Goal: Information Seeking & Learning: Check status

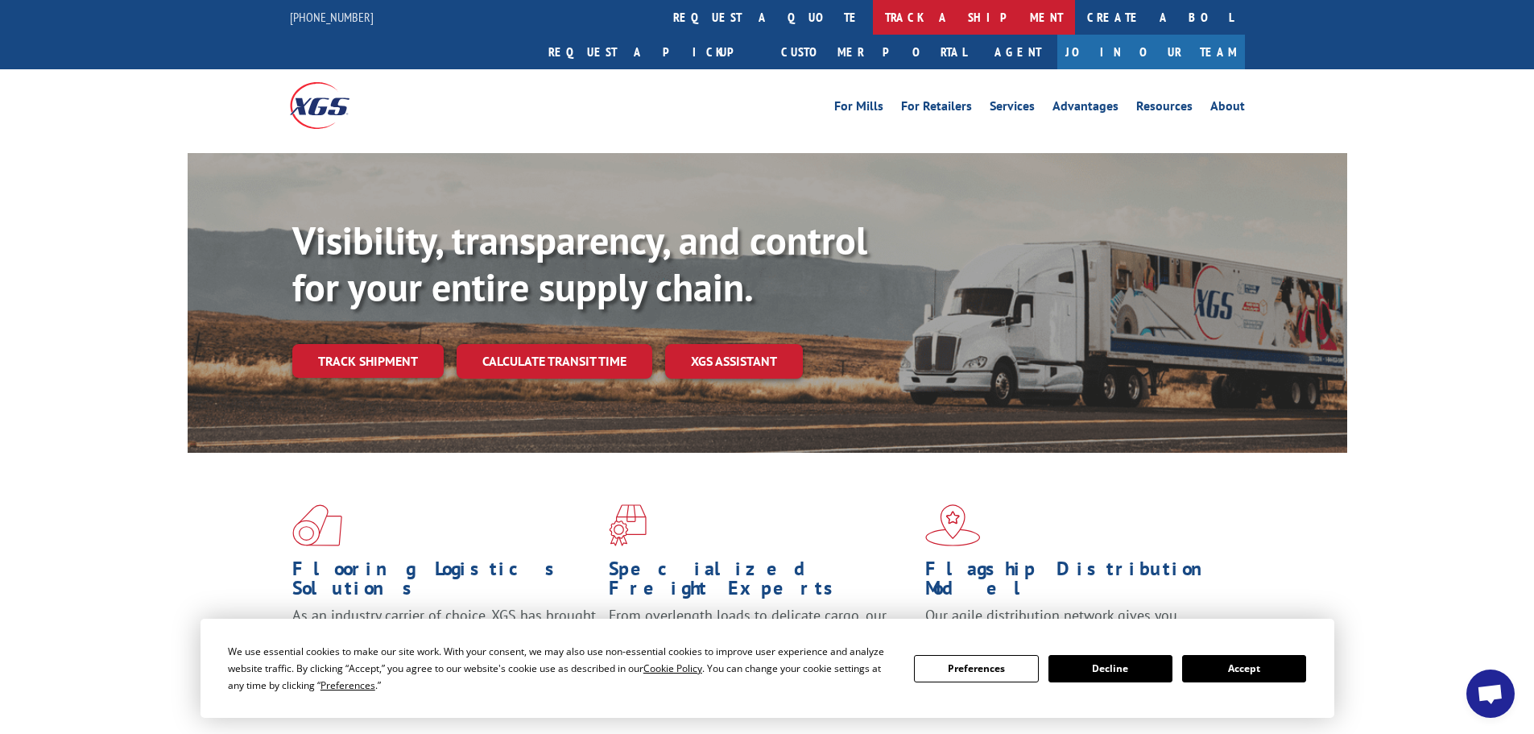
click at [873, 13] on link "track a shipment" at bounding box center [974, 17] width 202 height 35
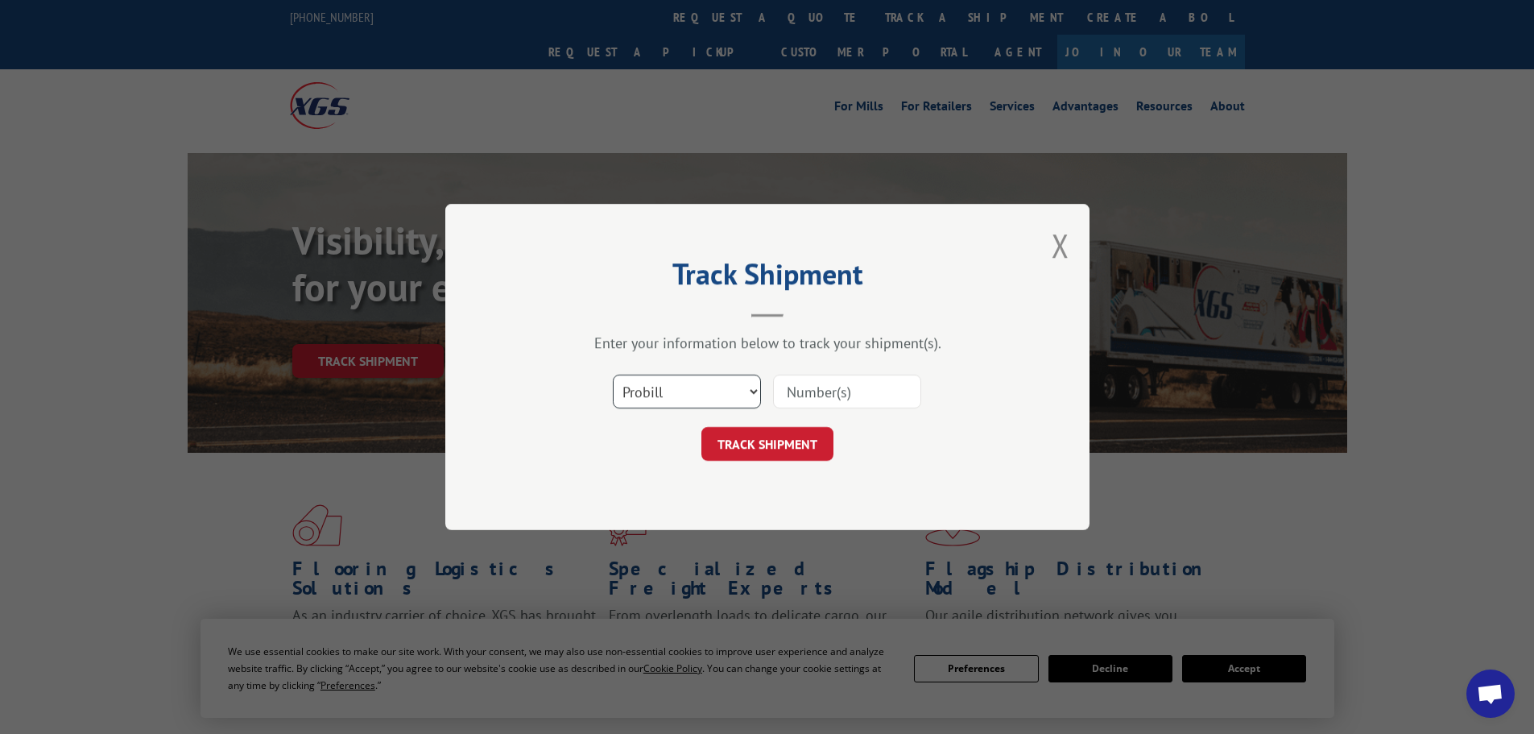
click at [750, 391] on select "Select category... Probill BOL PO" at bounding box center [687, 391] width 148 height 34
select select "bol"
click at [613, 374] on select "Select category... Probill BOL PO" at bounding box center [687, 391] width 148 height 34
paste input "CP-030625.A"
type input "CP-030625.A"
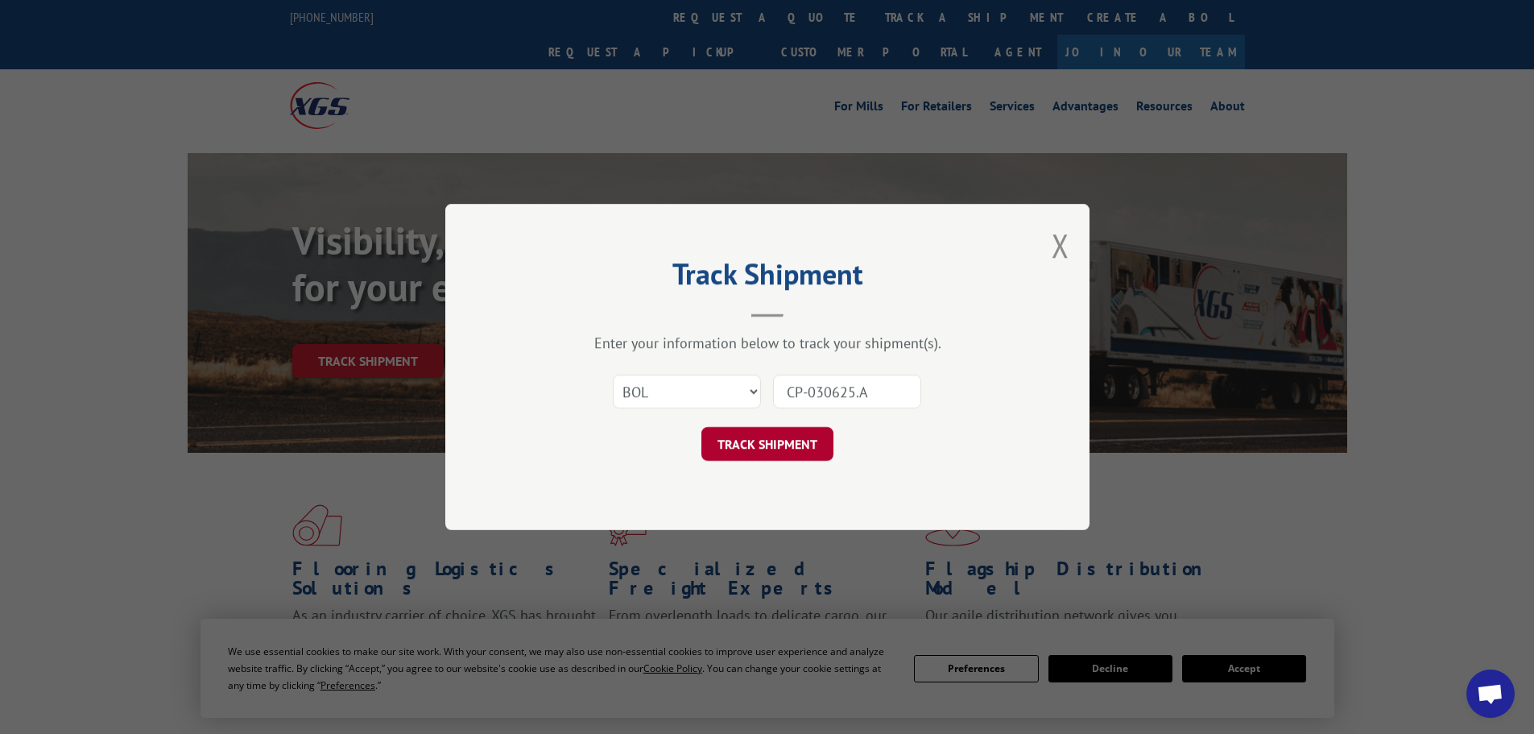
click at [757, 442] on button "TRACK SHIPMENT" at bounding box center [767, 444] width 132 height 34
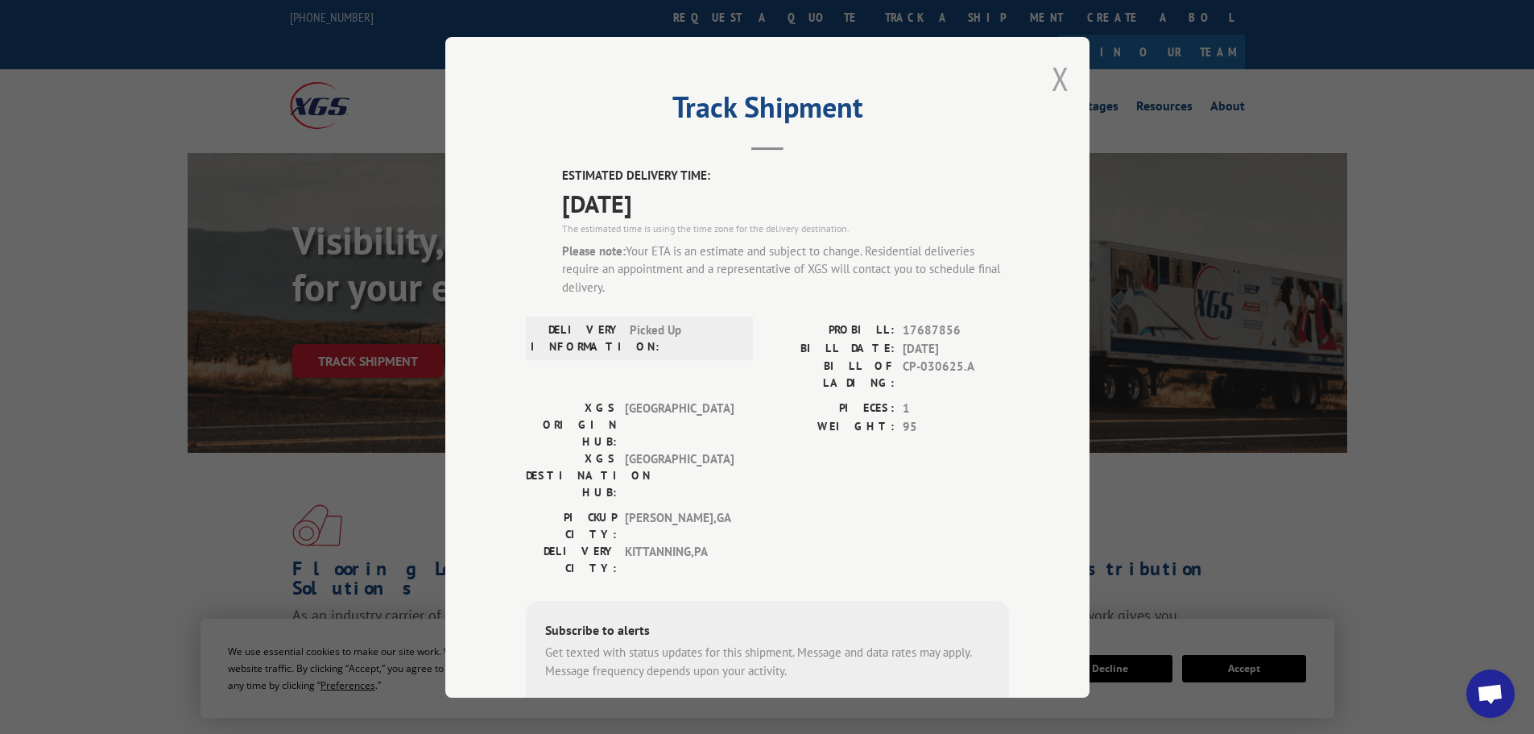
click at [1056, 76] on button "Close modal" at bounding box center [1061, 78] width 18 height 43
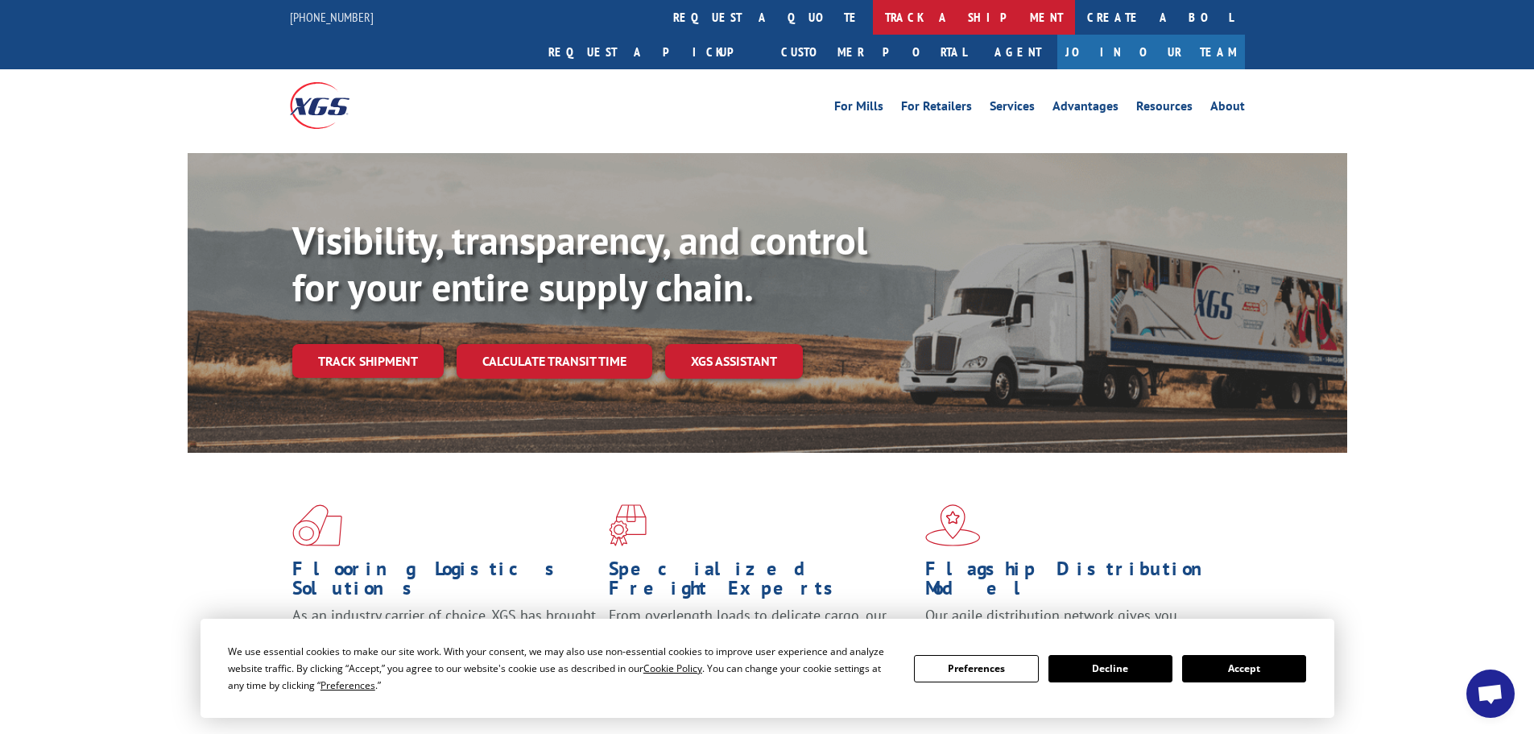
click at [873, 9] on link "track a shipment" at bounding box center [974, 17] width 202 height 35
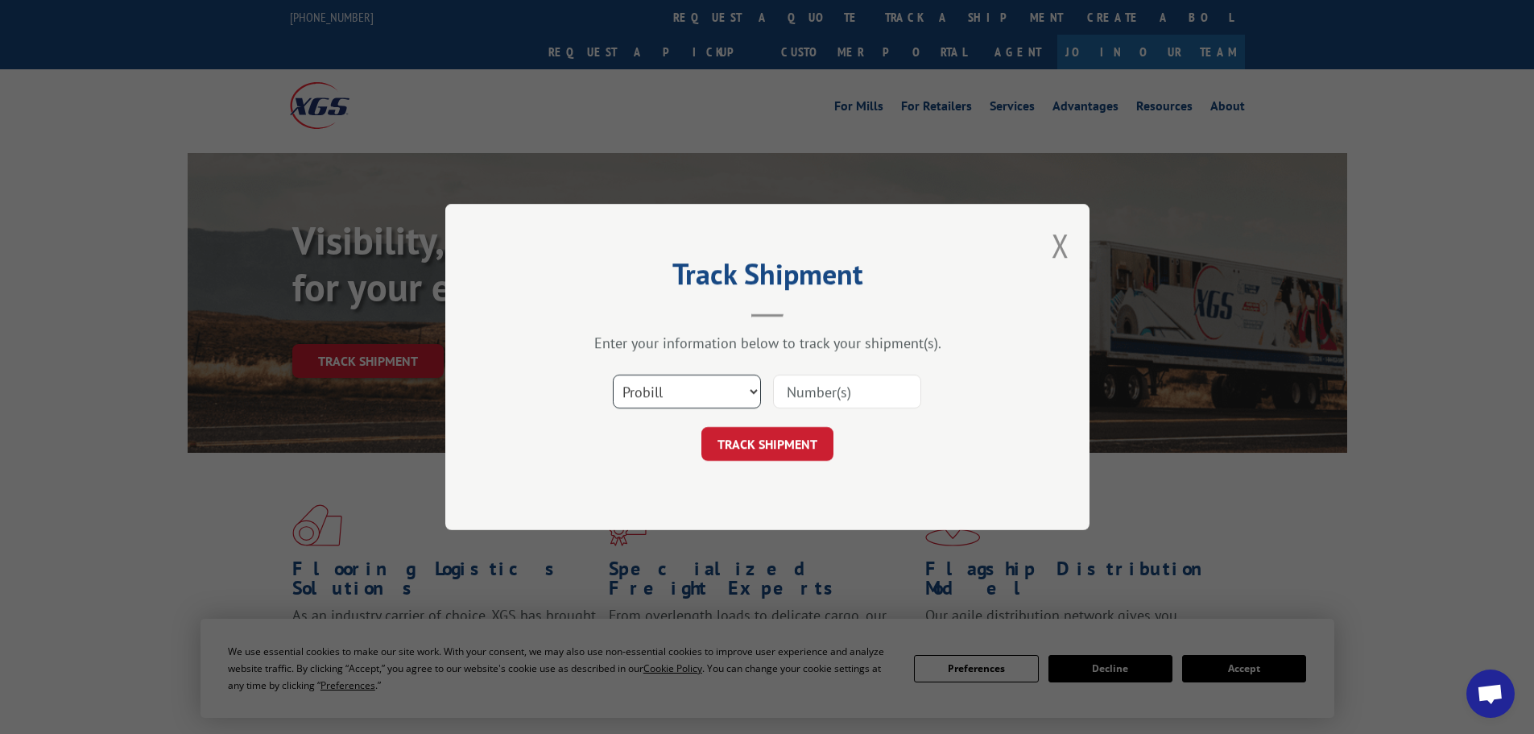
click at [750, 392] on select "Select category... Probill BOL PO" at bounding box center [687, 391] width 148 height 34
select select "bol"
click at [613, 374] on select "Select category... Probill BOL PO" at bounding box center [687, 391] width 148 height 34
click at [788, 387] on input at bounding box center [847, 391] width 148 height 34
paste input "CP-030625.A"
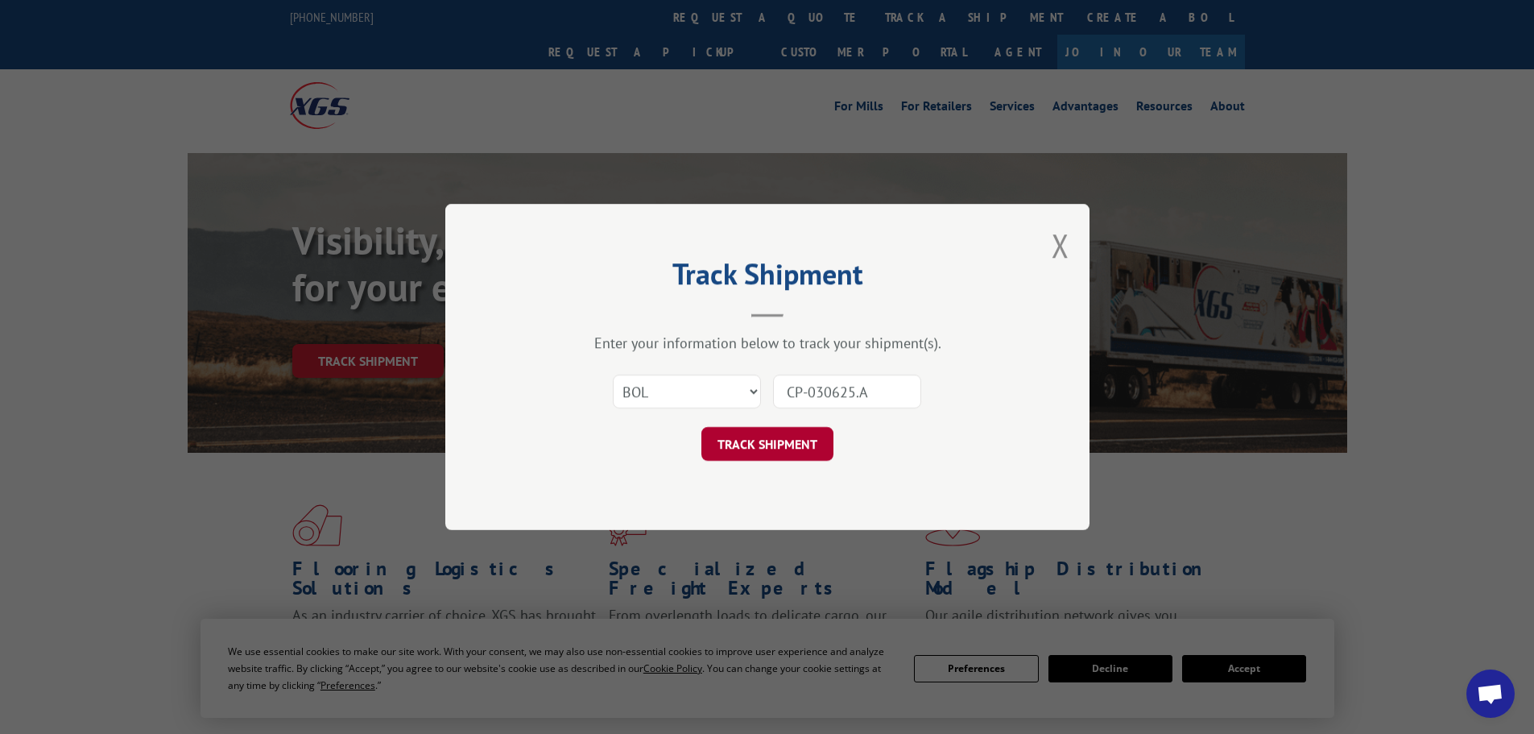
type input "CP-030625.A"
click at [768, 450] on button "TRACK SHIPMENT" at bounding box center [767, 444] width 132 height 34
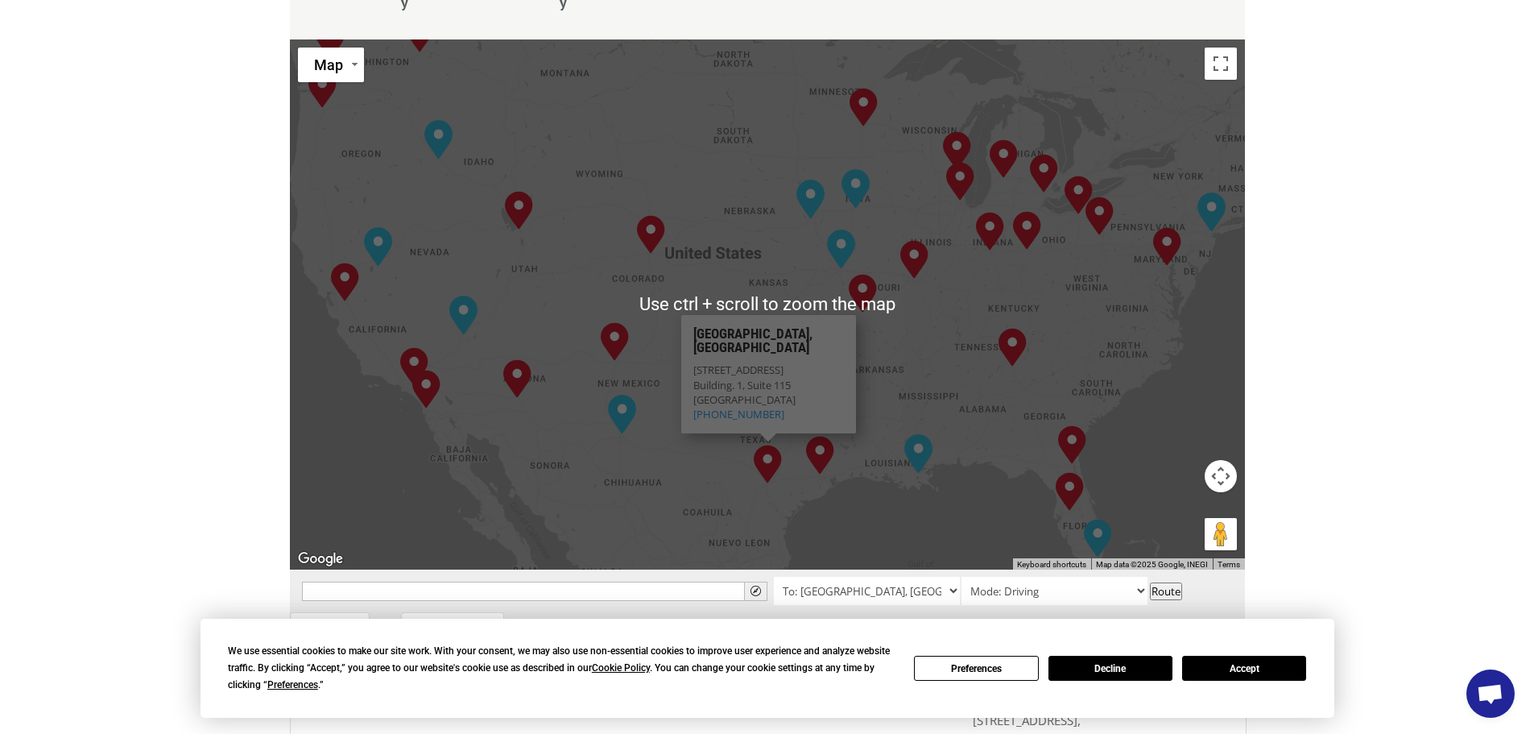
scroll to position [725, 0]
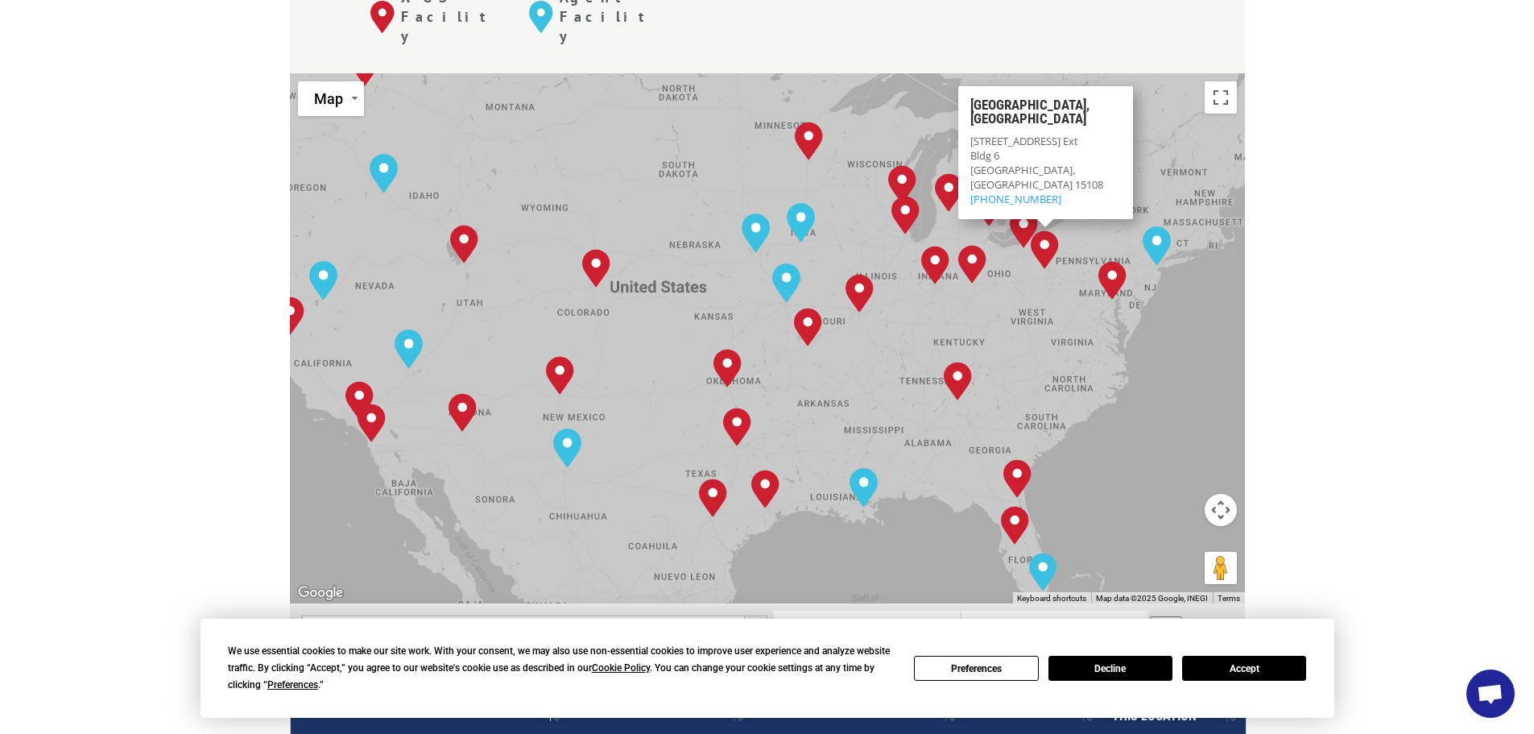
click at [1048, 224] on img "Pittsburgh, PA" at bounding box center [1044, 250] width 41 height 52
click at [1046, 224] on img "Pittsburgh, PA" at bounding box center [1044, 250] width 41 height 52
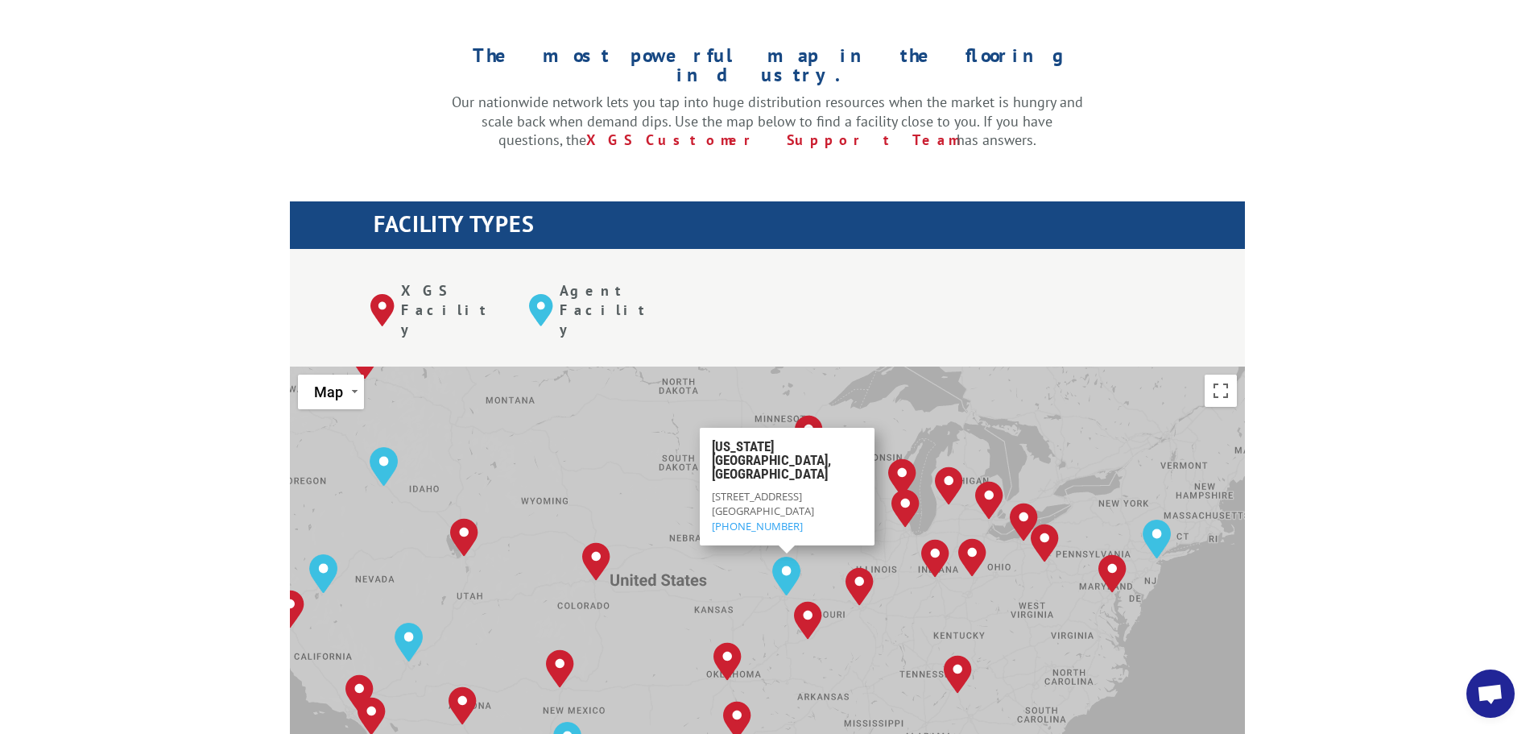
scroll to position [403, 0]
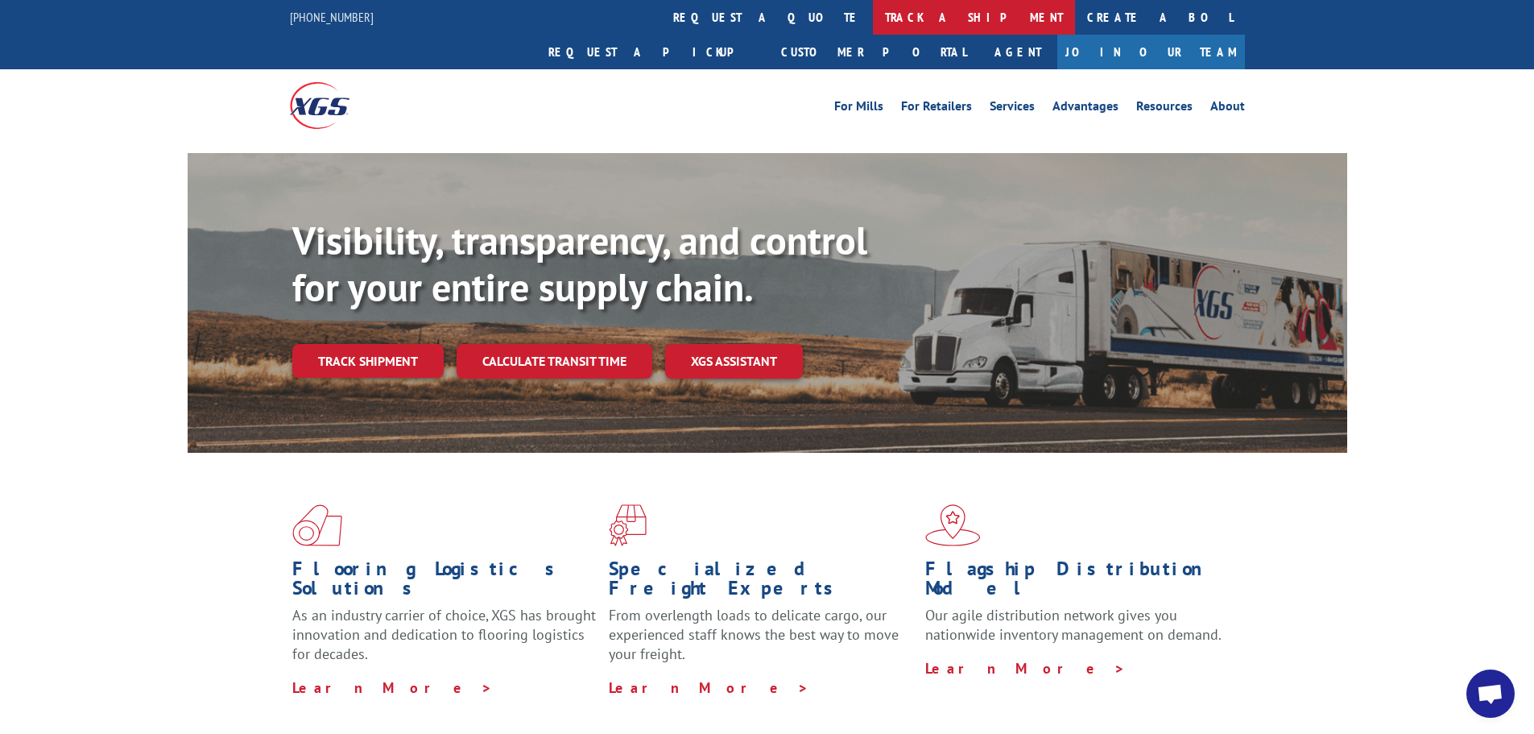
click at [873, 10] on link "track a shipment" at bounding box center [974, 17] width 202 height 35
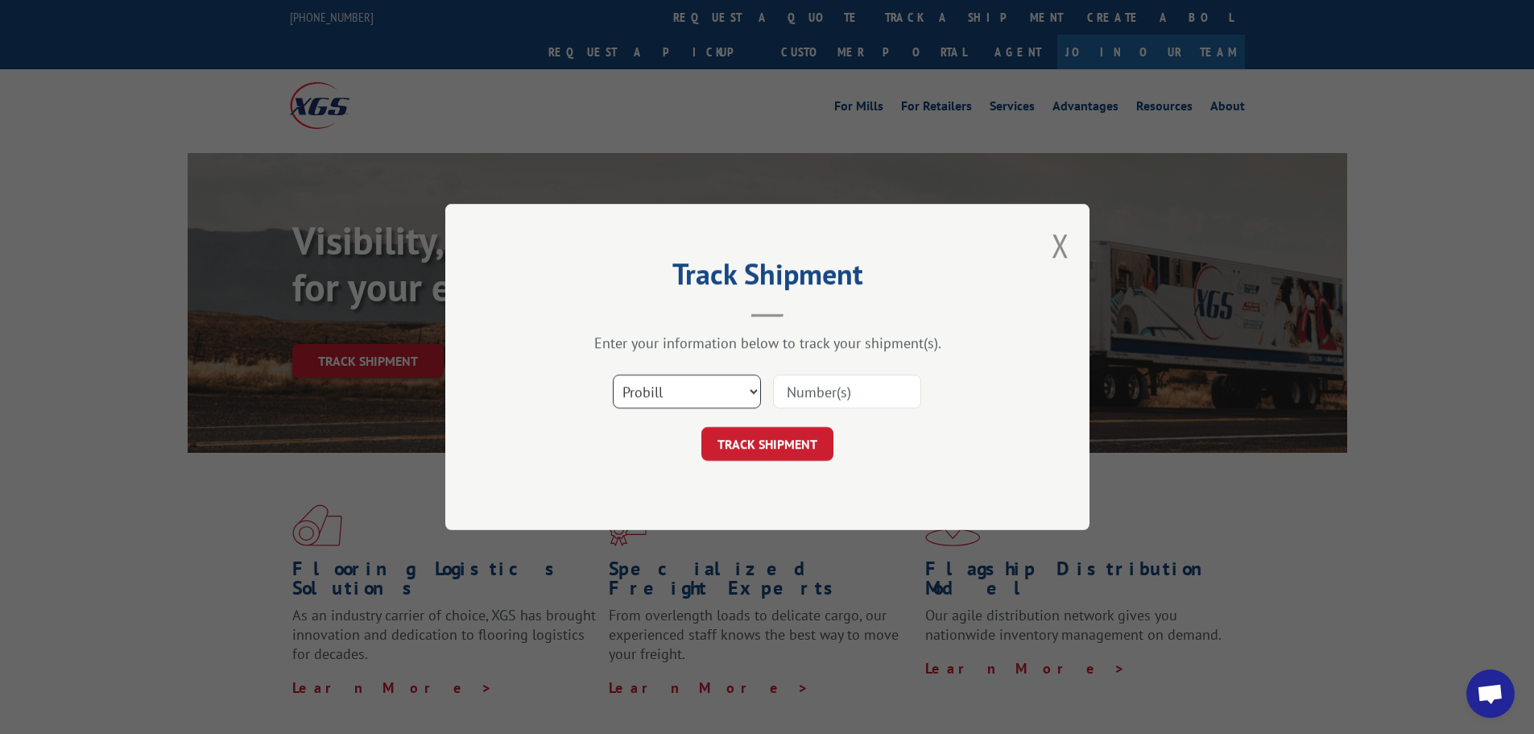
click at [750, 389] on select "Select category... Probill BOL PO" at bounding box center [687, 391] width 148 height 34
select select "bol"
click at [613, 374] on select "Select category... Probill BOL PO" at bounding box center [687, 391] width 148 height 34
paste input "CP-030625.A"
type input "CP-030625.A"
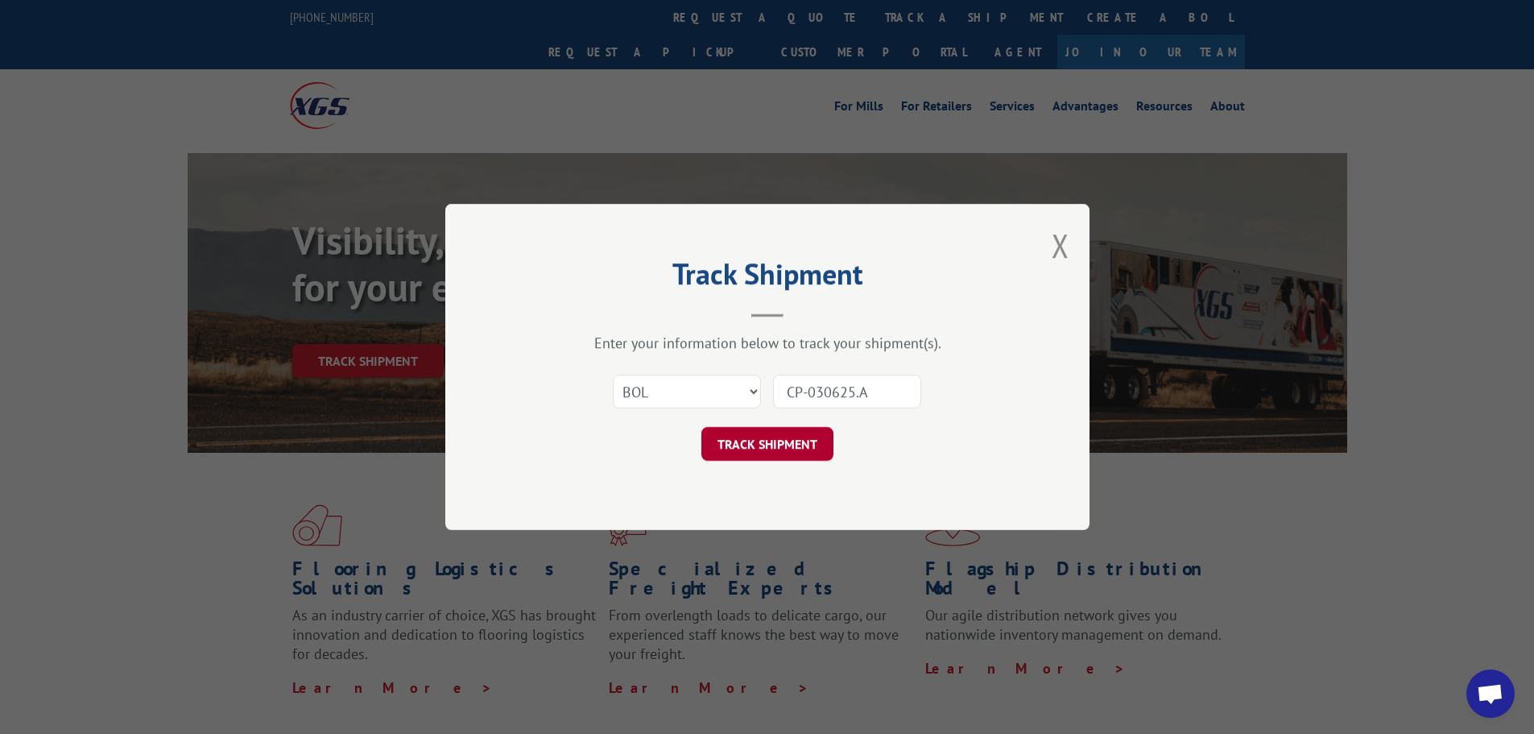
click at [757, 444] on button "TRACK SHIPMENT" at bounding box center [767, 444] width 132 height 34
